Goal: Task Accomplishment & Management: Manage account settings

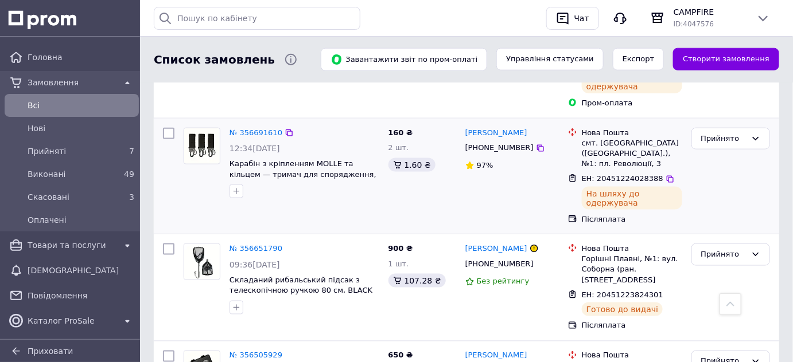
scroll to position [469, 0]
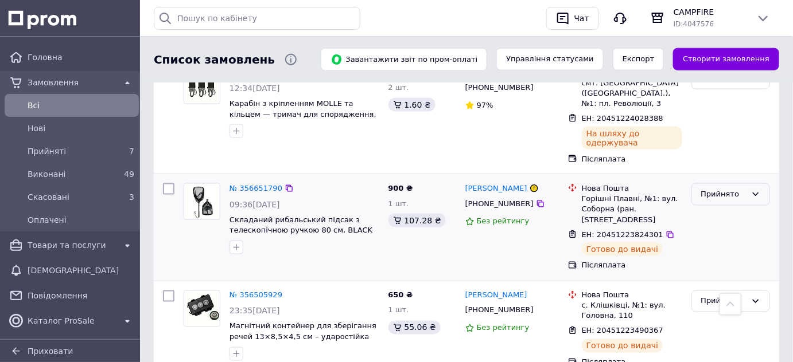
click at [746, 184] on div "Прийнято" at bounding box center [730, 195] width 79 height 22
click at [725, 250] on li "Оплачено" at bounding box center [730, 260] width 77 height 21
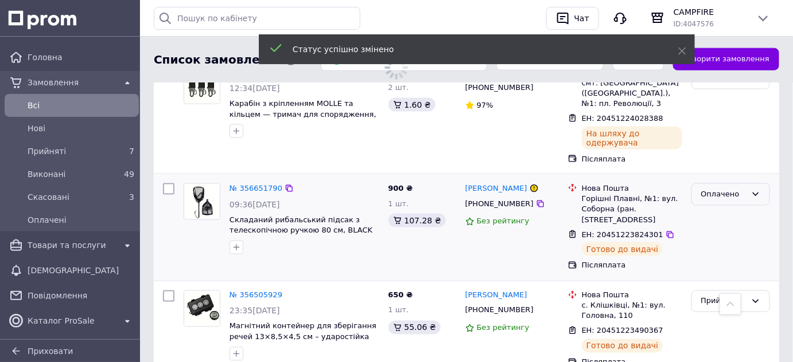
click at [717, 189] on div "Оплачено" at bounding box center [723, 195] width 45 height 12
click at [710, 229] on li "Виконано" at bounding box center [730, 239] width 77 height 21
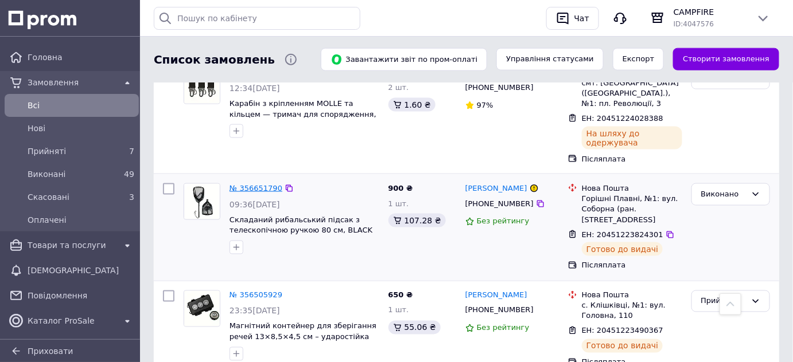
click at [249, 184] on link "№ 356651790" at bounding box center [255, 188] width 53 height 9
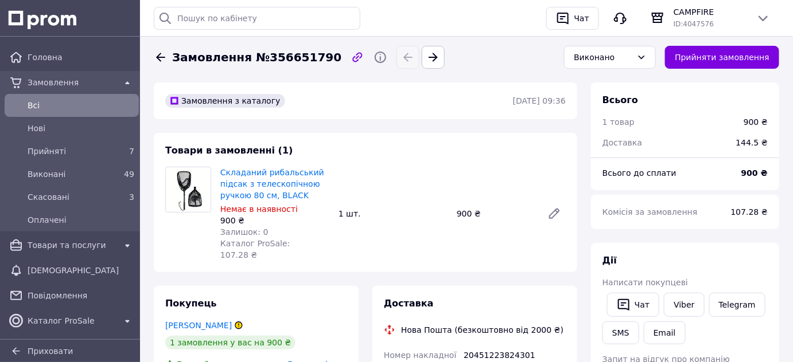
click at [159, 53] on icon at bounding box center [160, 57] width 9 height 9
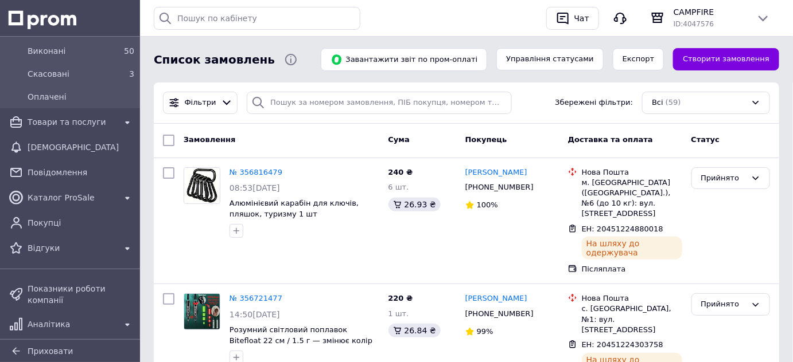
scroll to position [156, 0]
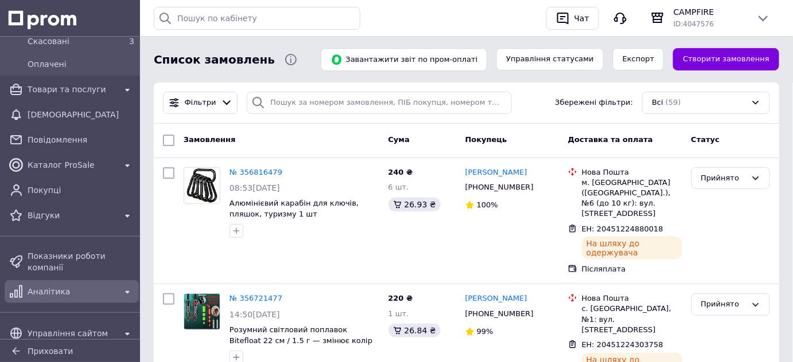
click at [64, 286] on span "Аналітика" at bounding box center [72, 291] width 88 height 11
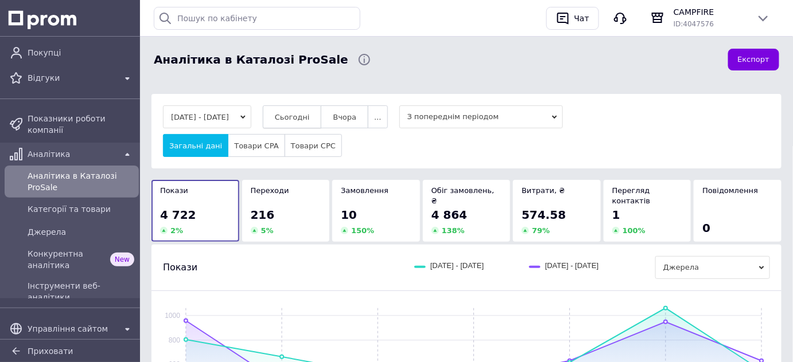
click at [298, 113] on span "Сьогодні" at bounding box center [292, 117] width 35 height 9
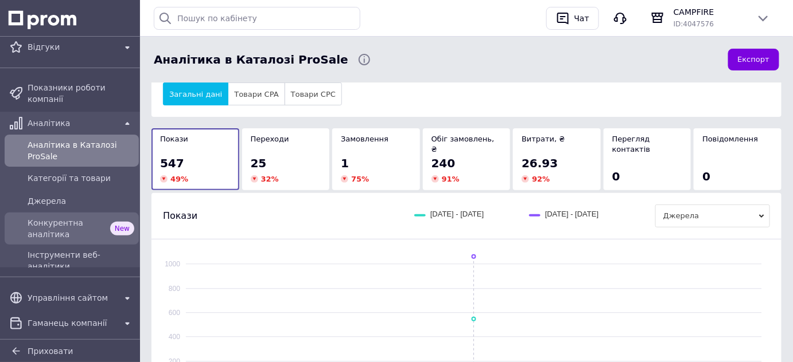
scroll to position [101, 0]
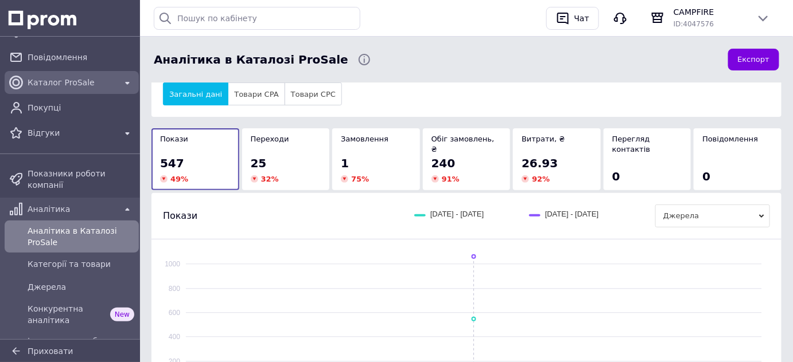
click at [67, 83] on span "Каталог ProSale" at bounding box center [72, 82] width 88 height 11
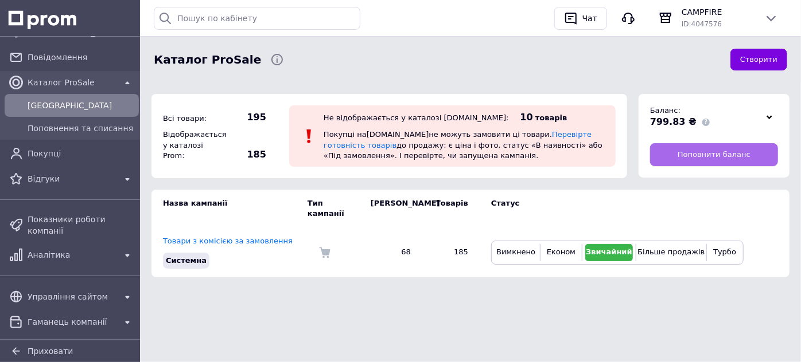
click at [670, 148] on link "Поповнити баланс" at bounding box center [714, 154] width 128 height 23
